Goal: Information Seeking & Learning: Learn about a topic

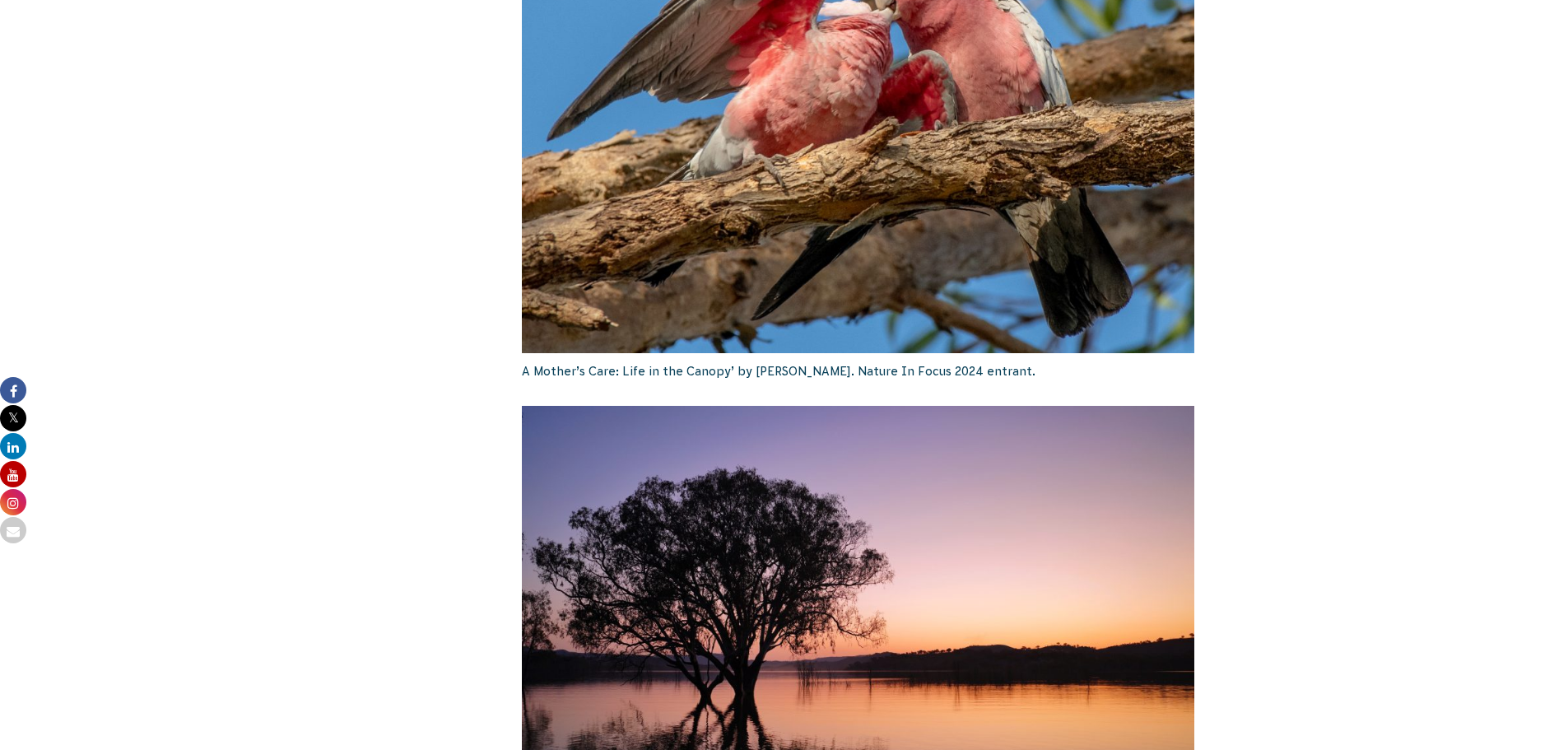
scroll to position [2633, 0]
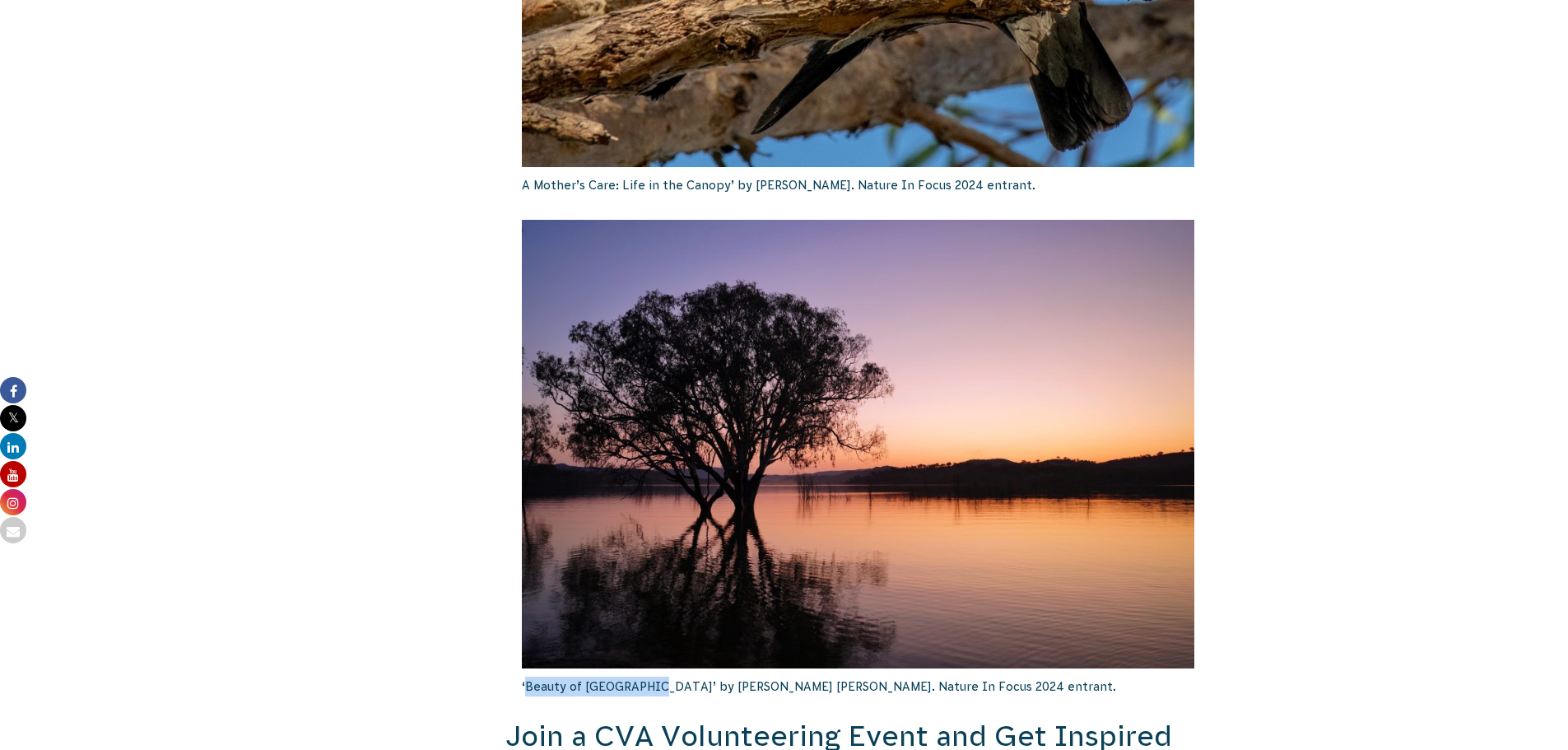
drag, startPoint x: 646, startPoint y: 668, endPoint x: 527, endPoint y: 658, distance: 119.4
click at [527, 669] on p "‘Beauty of [GEOGRAPHIC_DATA]’ by [PERSON_NAME] [PERSON_NAME]. Nature In Focus 2…" at bounding box center [858, 687] width 673 height 37
copy p "Beauty of Lake Eildon"
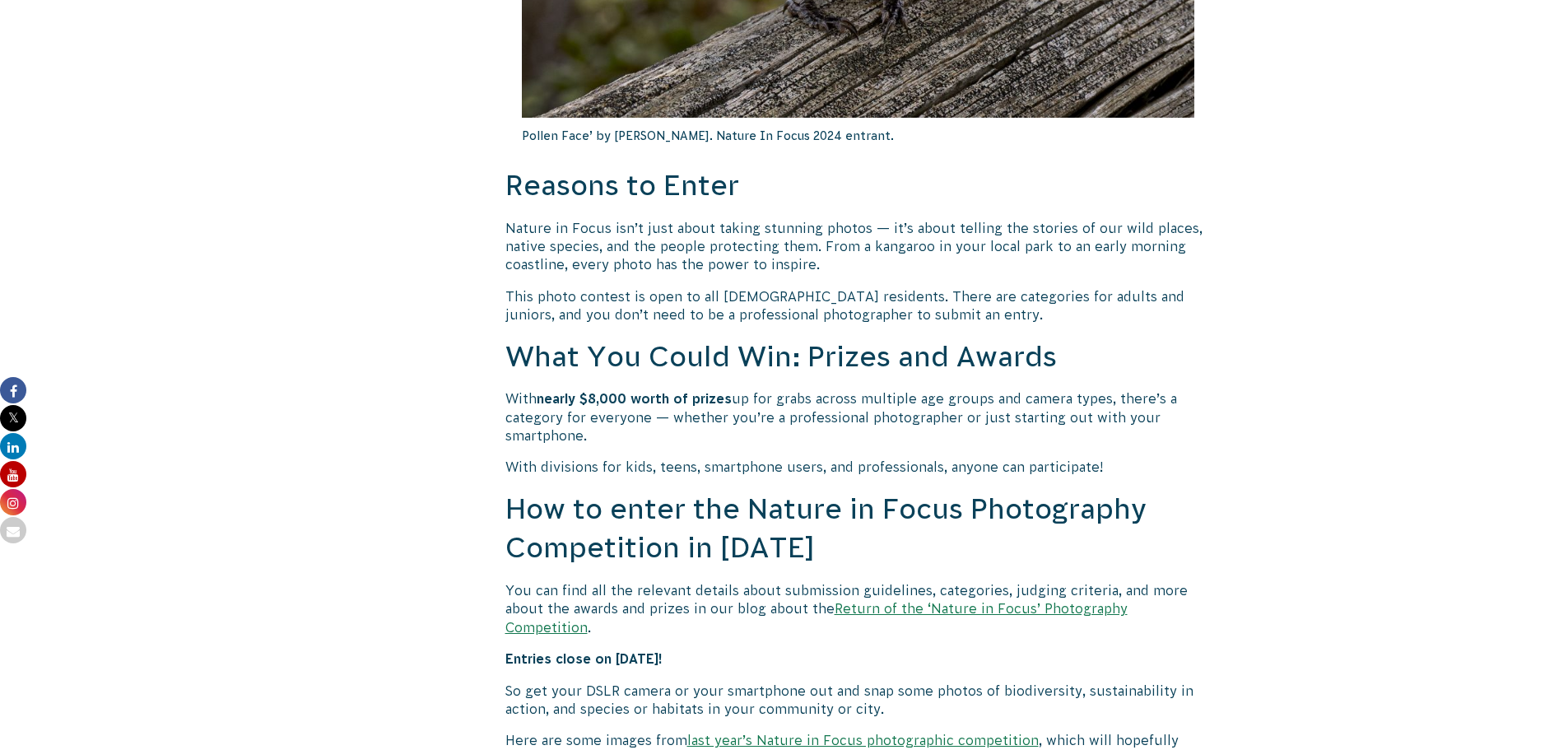
scroll to position [1325, 0]
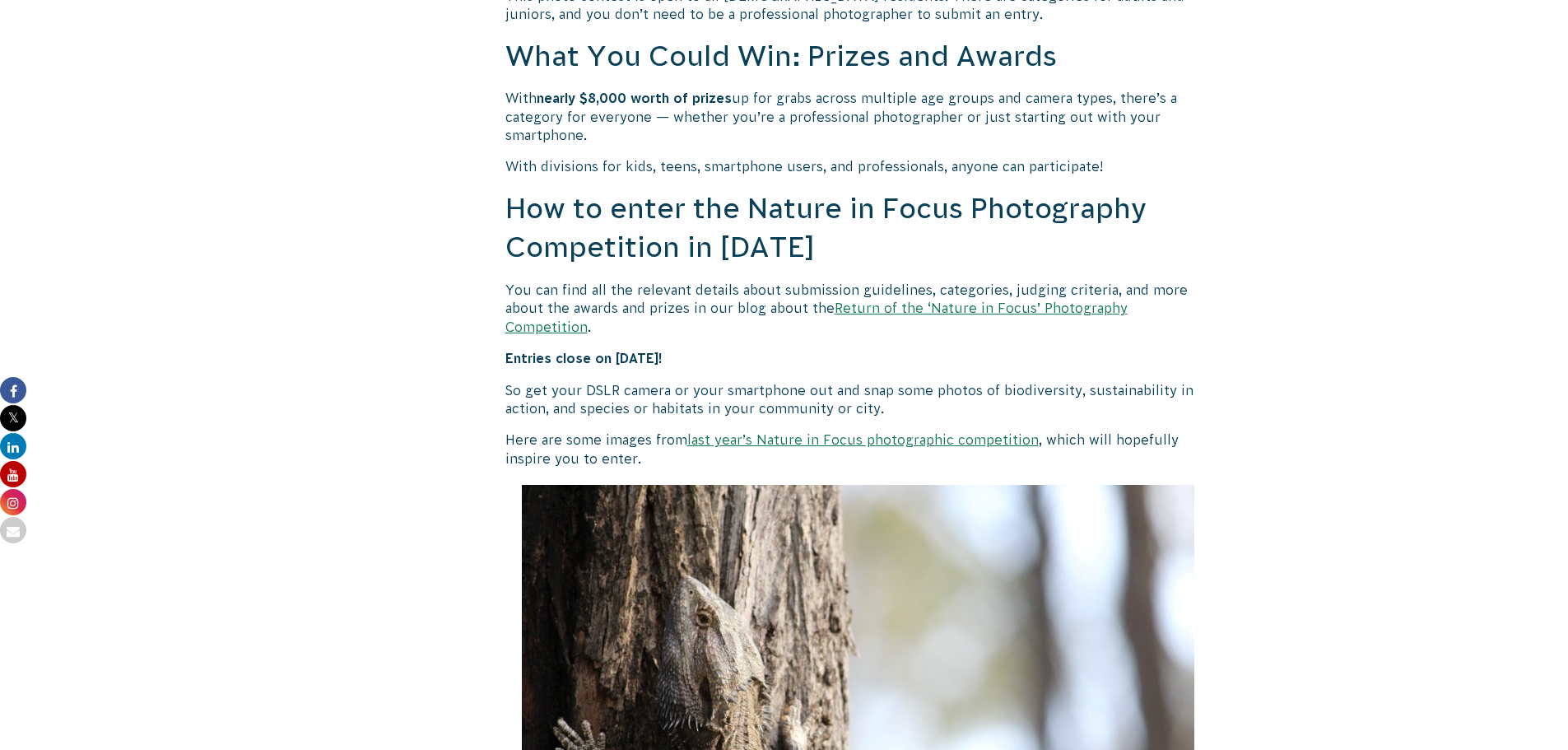
click at [821, 432] on link "last year’s Nature in Focus photographic competition" at bounding box center [863, 439] width 351 height 15
click at [964, 314] on link "Return of the ‘Nature in Focus’ Photography Competition" at bounding box center [816, 316] width 622 height 33
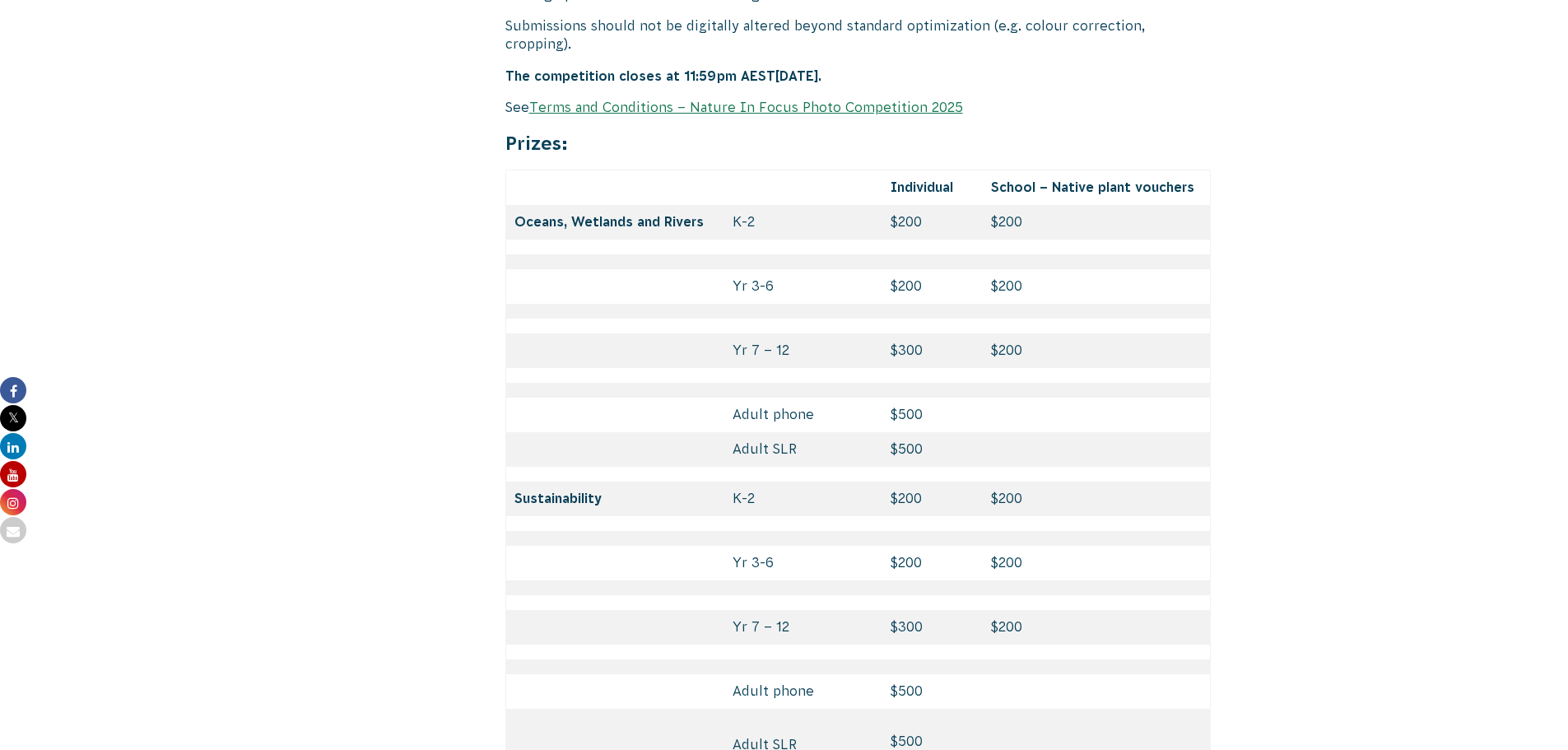
scroll to position [6996, 0]
click at [691, 101] on link "Terms and Conditions – Nature In Focus Photo Competition 2025" at bounding box center [746, 108] width 434 height 15
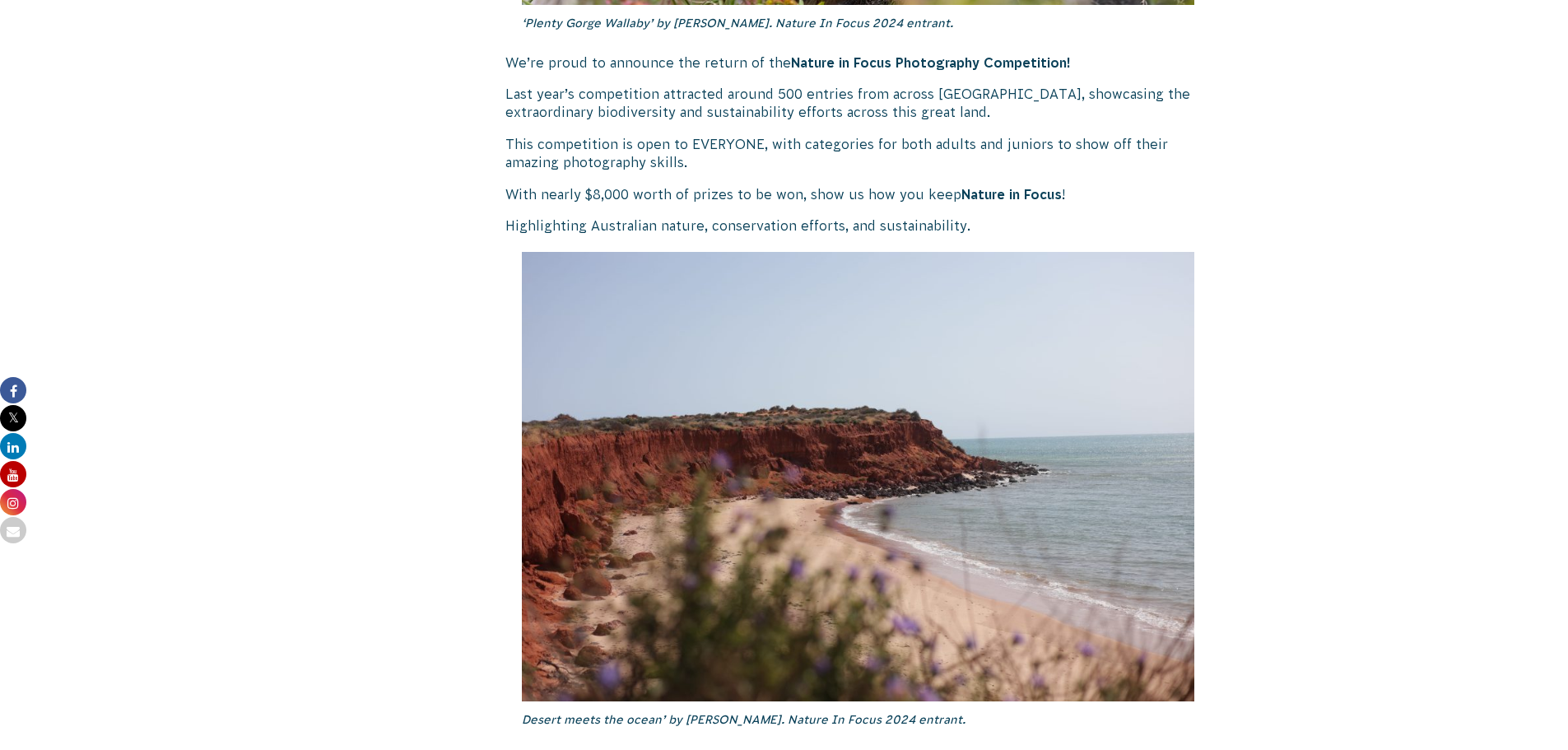
scroll to position [988, 0]
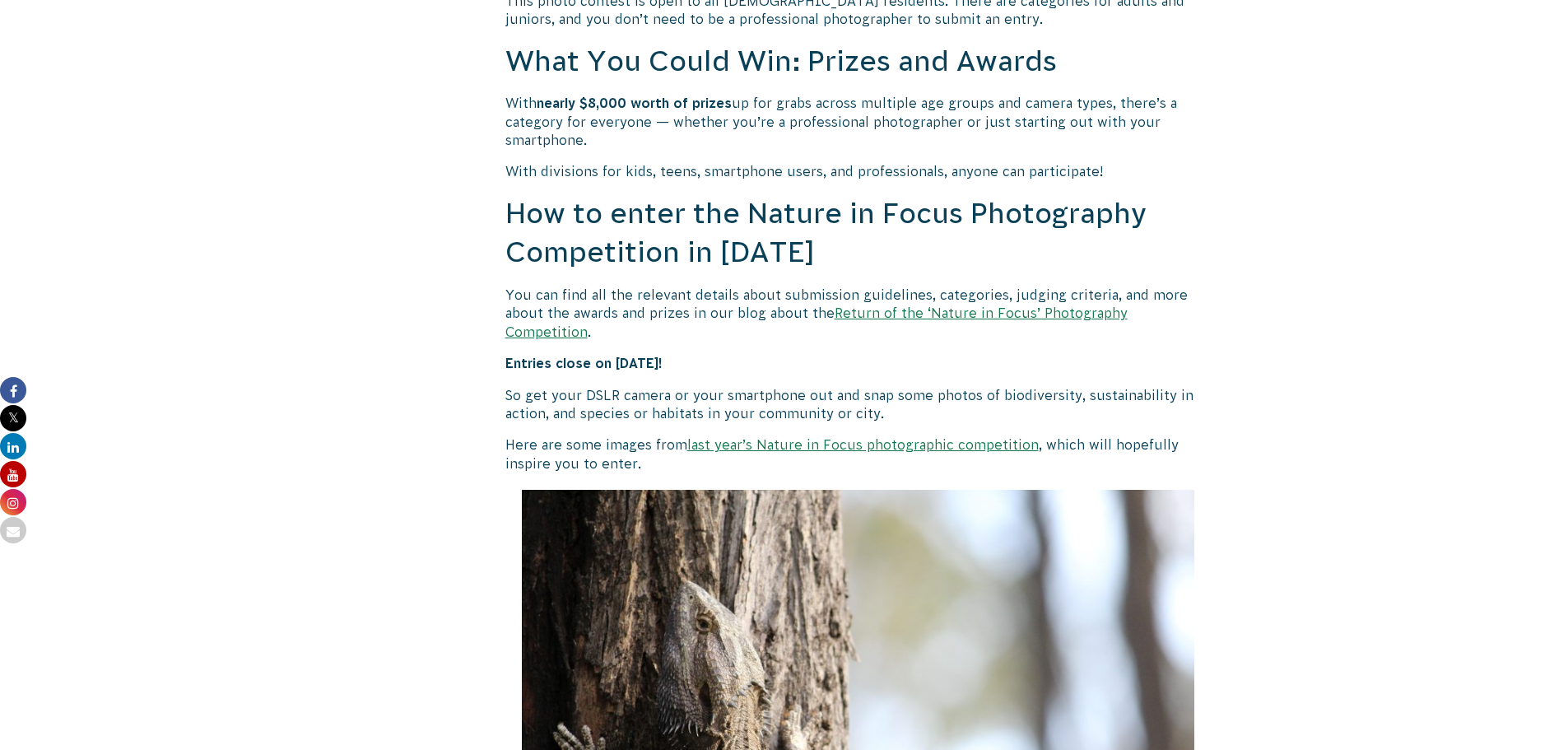
scroll to position [1325, 0]
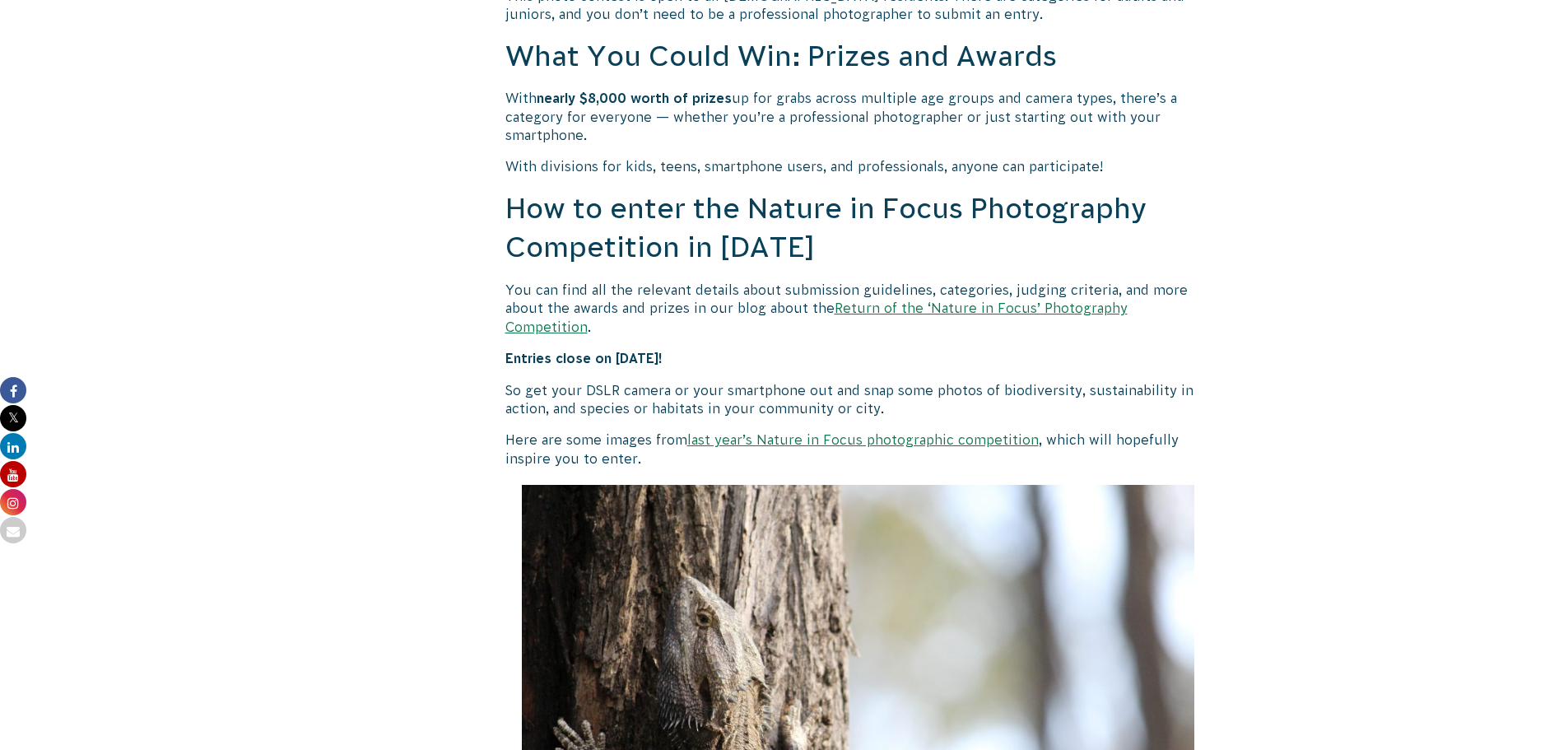
click at [1037, 312] on link "Return of the ‘Nature in Focus’ Photography Competition" at bounding box center [816, 316] width 622 height 33
click at [927, 432] on link "last year’s Nature in Focus photographic competition" at bounding box center [863, 439] width 351 height 15
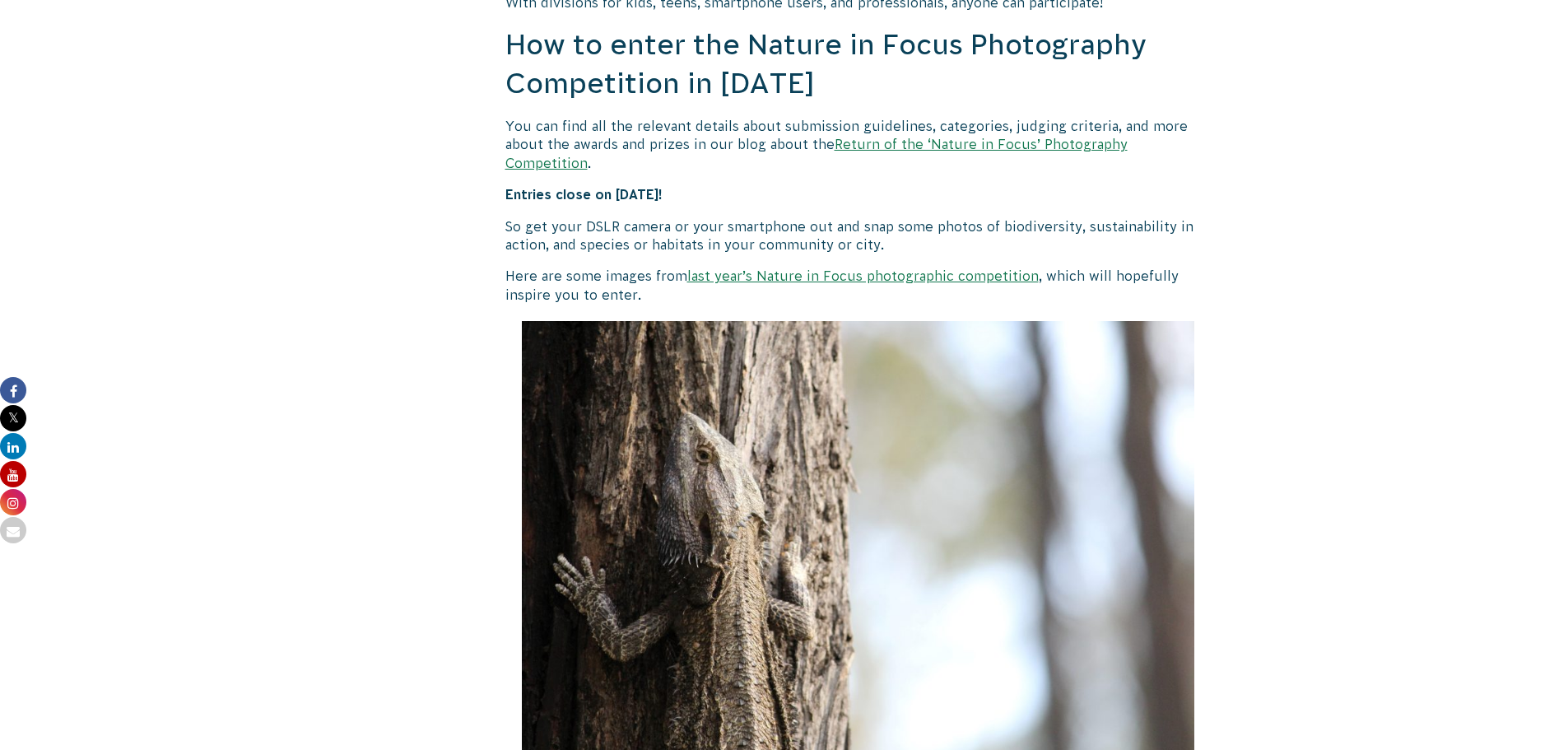
scroll to position [1490, 0]
click at [975, 147] on link "Return of the ‘Nature in Focus’ Photography Competition" at bounding box center [816, 152] width 622 height 33
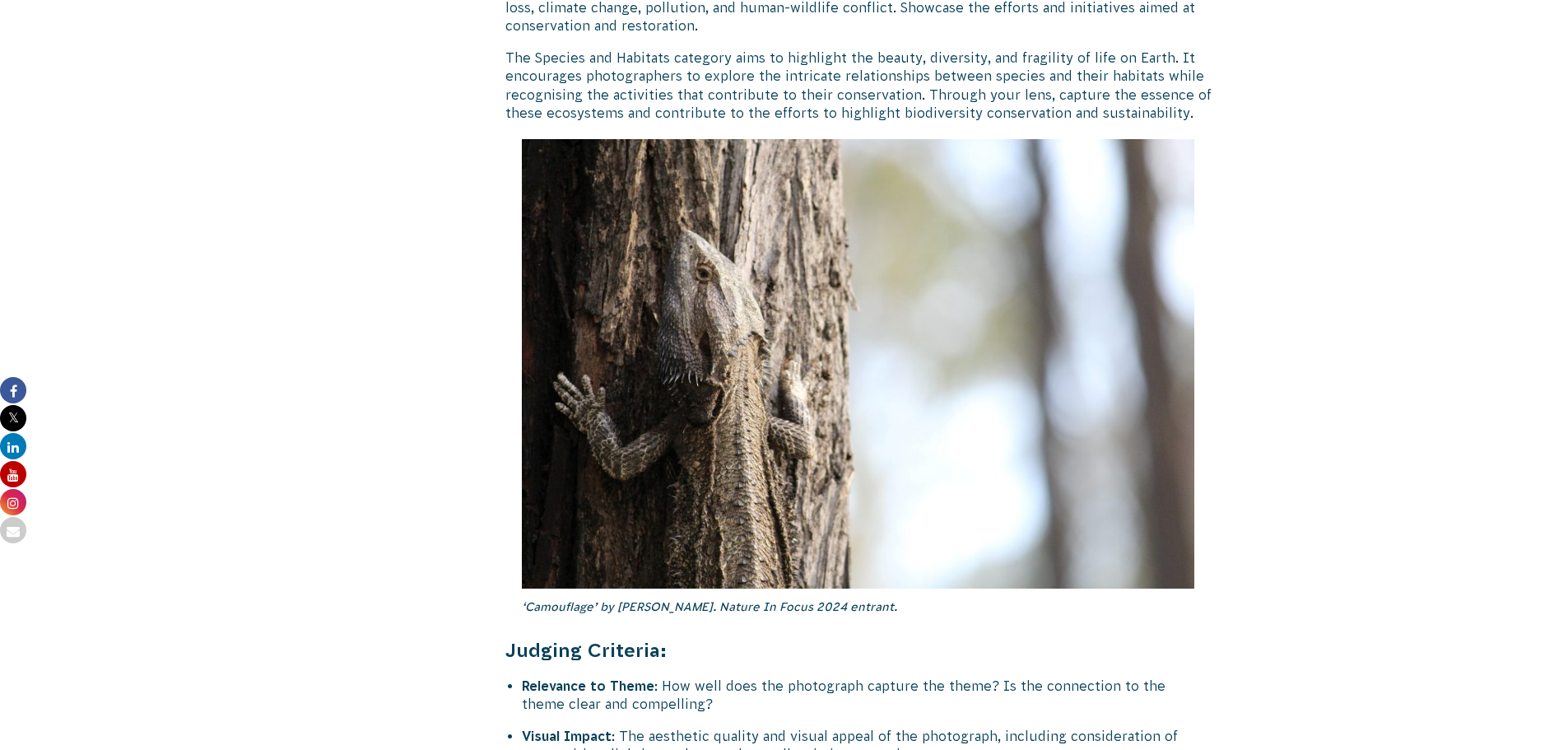
scroll to position [6091, 0]
